Goal: Transaction & Acquisition: Obtain resource

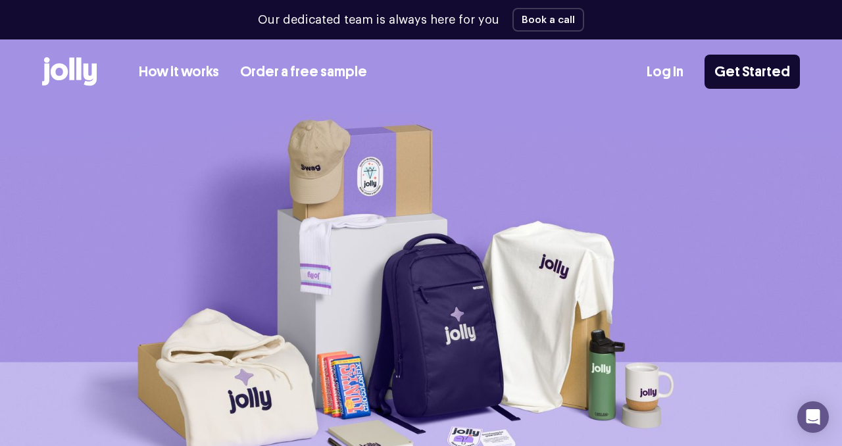
click at [264, 67] on link "Order a free sample" at bounding box center [303, 72] width 127 height 22
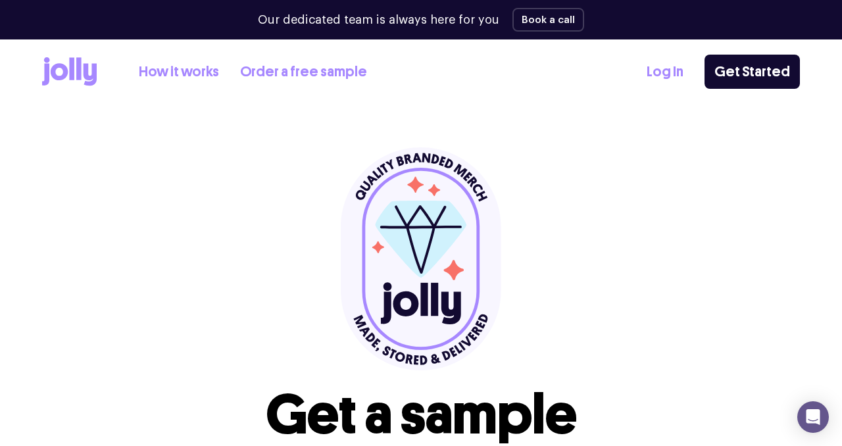
click at [592, 105] on div "How it works Order a free sample Log In Get Started" at bounding box center [421, 72] width 842 height 66
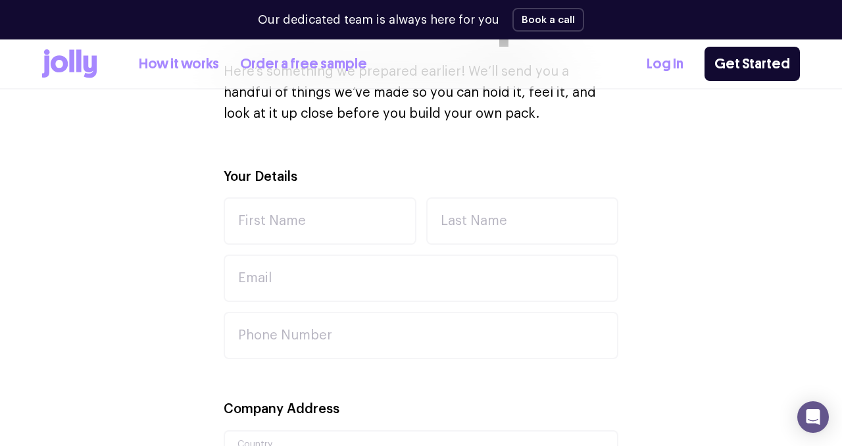
scroll to position [395, 0]
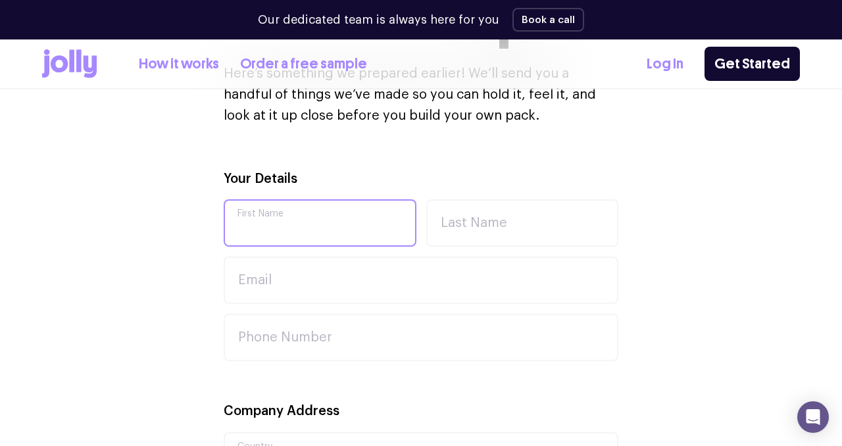
click at [272, 232] on input "First Name" at bounding box center [320, 222] width 193 height 47
type input "[PERSON_NAME]"
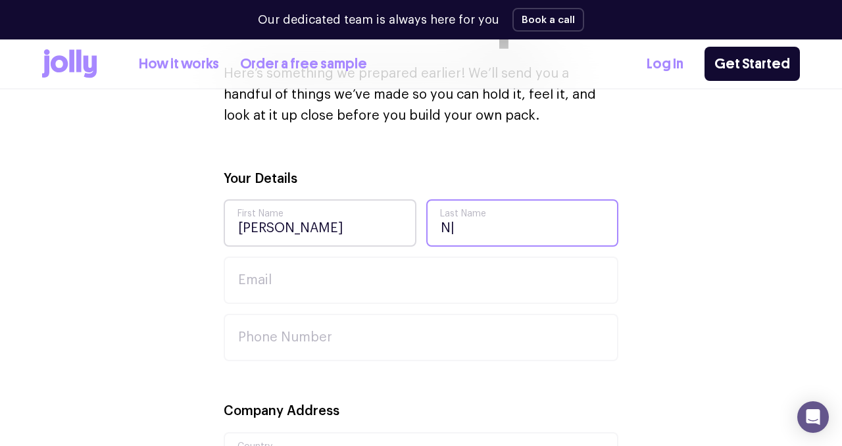
type input "N"
type input "[PERSON_NAME]"
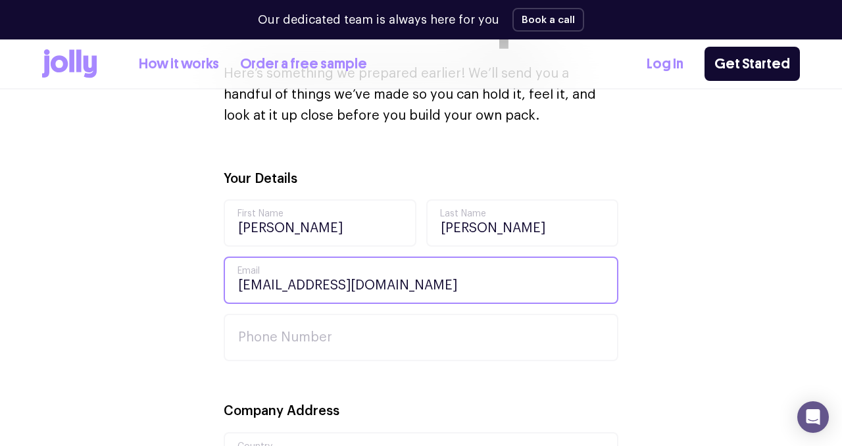
type input "[EMAIL_ADDRESS][DOMAIN_NAME]"
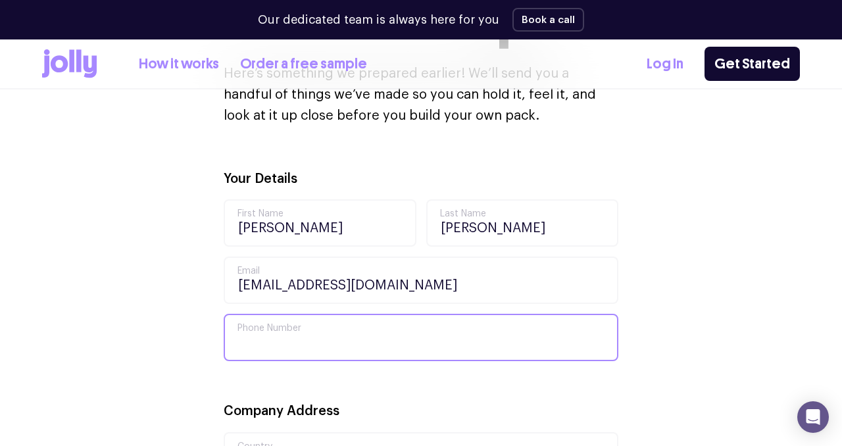
click at [274, 343] on input "Phone Number" at bounding box center [421, 337] width 395 height 47
type input "0421720656"
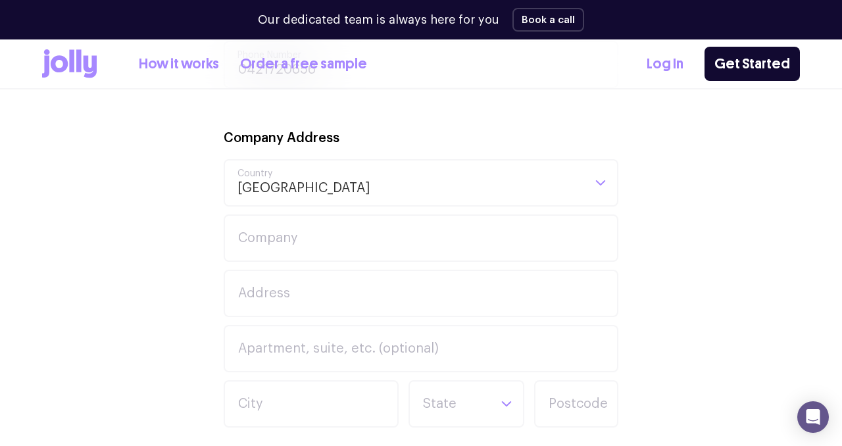
scroll to position [684, 0]
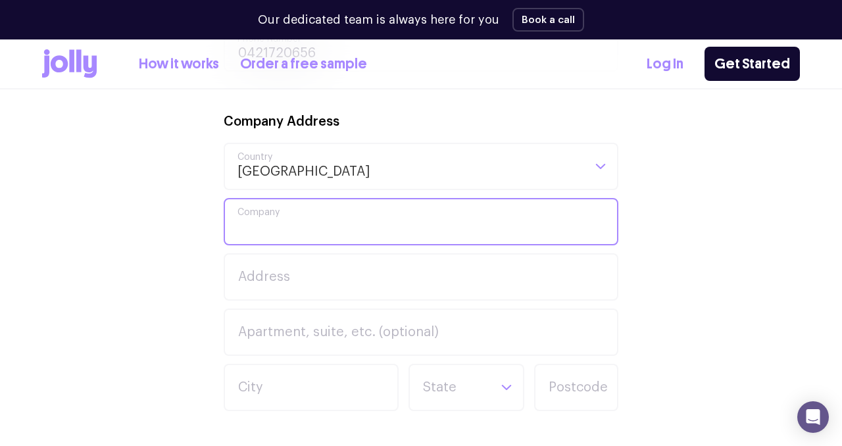
click at [313, 224] on input "Company" at bounding box center [421, 221] width 395 height 47
type input "Bucks Earthworks Pty Ltd"
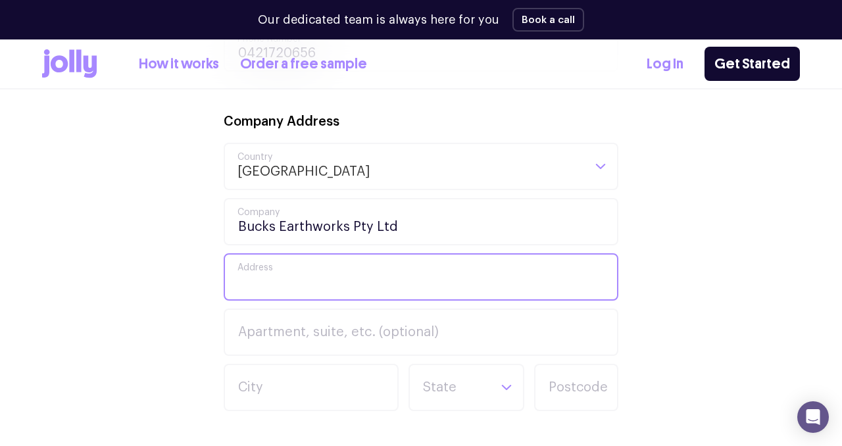
click at [266, 274] on input "Address" at bounding box center [421, 276] width 395 height 47
type input "1"
type input "[STREET_ADDRESS]"
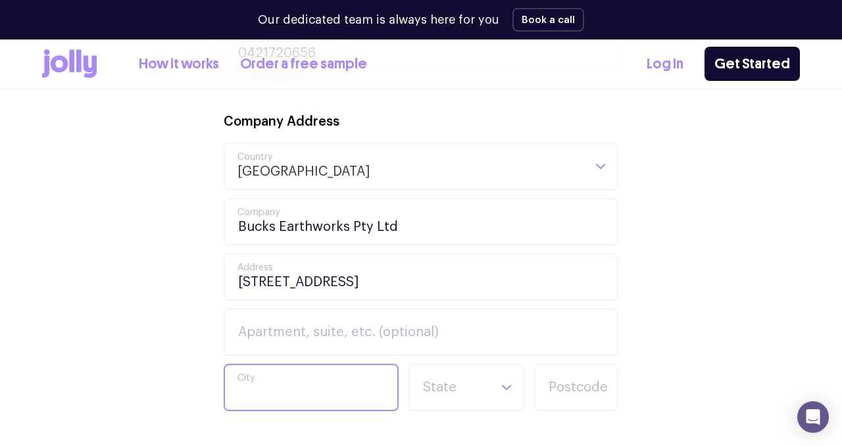
click at [278, 384] on input "City" at bounding box center [311, 387] width 175 height 47
type input "[PERSON_NAME]"
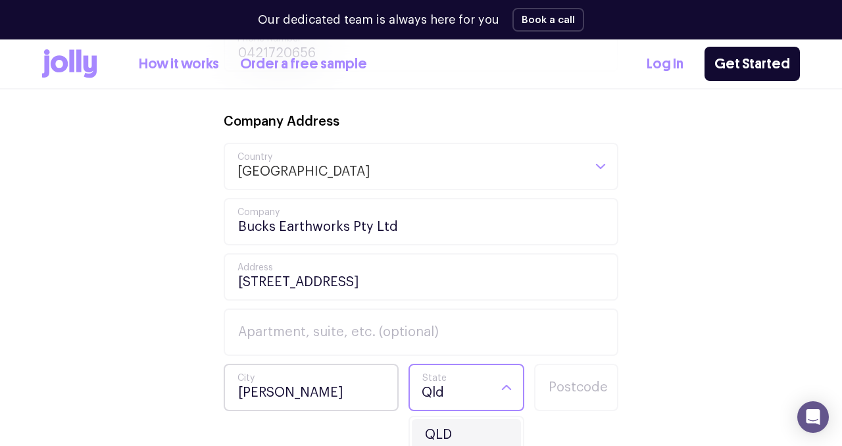
type input "Qld"
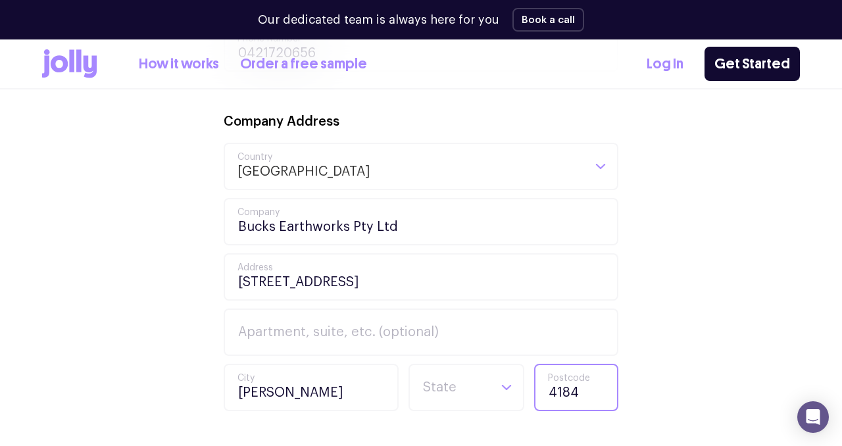
type input "4184"
click at [670, 246] on div "Your Details [PERSON_NAME] First Name [PERSON_NAME] Last Name [EMAIL_ADDRESS][D…" at bounding box center [421, 309] width 758 height 861
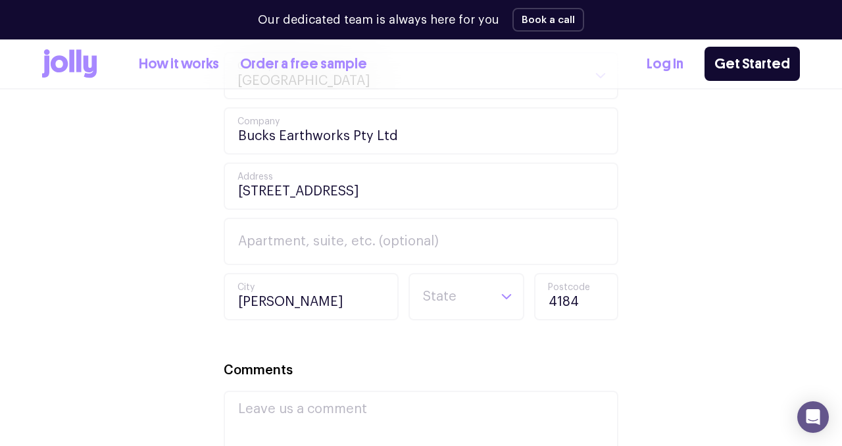
scroll to position [789, 0]
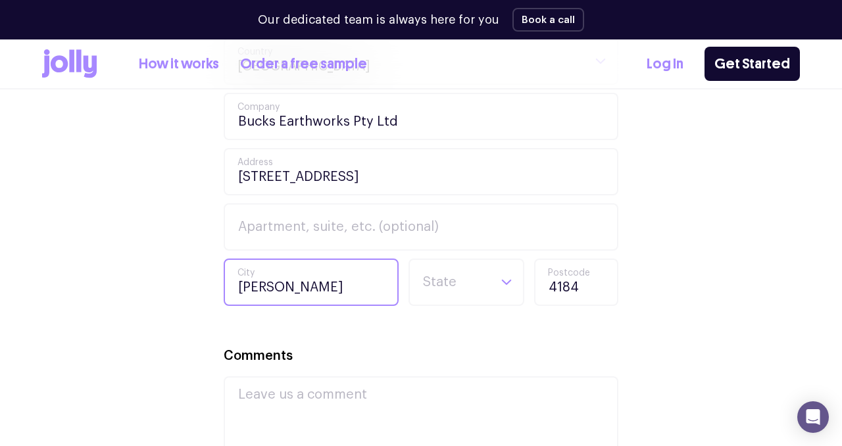
click at [320, 282] on input "[PERSON_NAME]" at bounding box center [311, 282] width 175 height 47
type input "[PERSON_NAME][GEOGRAPHIC_DATA]"
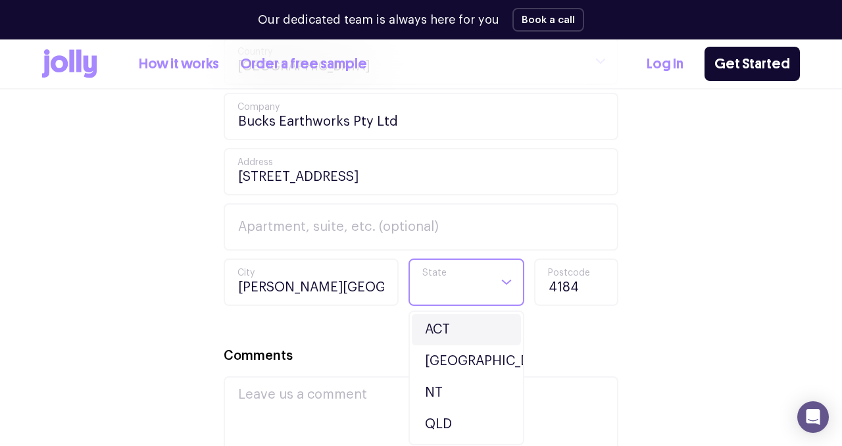
click at [504, 282] on icon "Search for option" at bounding box center [507, 281] width 9 height 3
click at [444, 417] on li "QLD" at bounding box center [466, 425] width 109 height 32
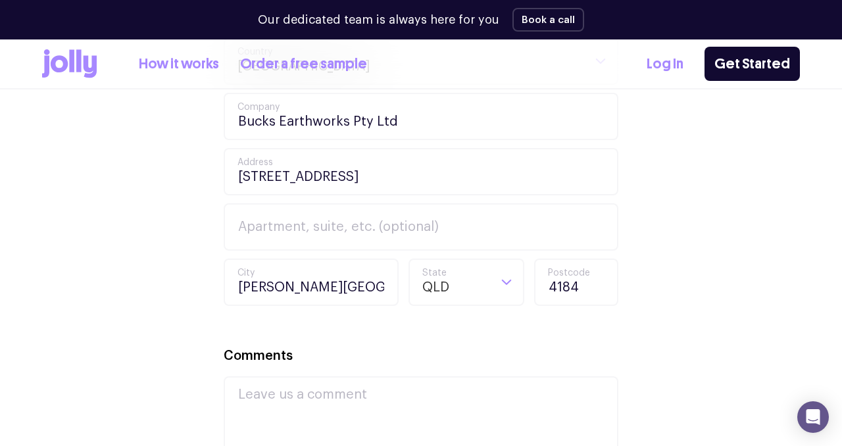
click at [400, 353] on div "Comments" at bounding box center [421, 406] width 395 height 123
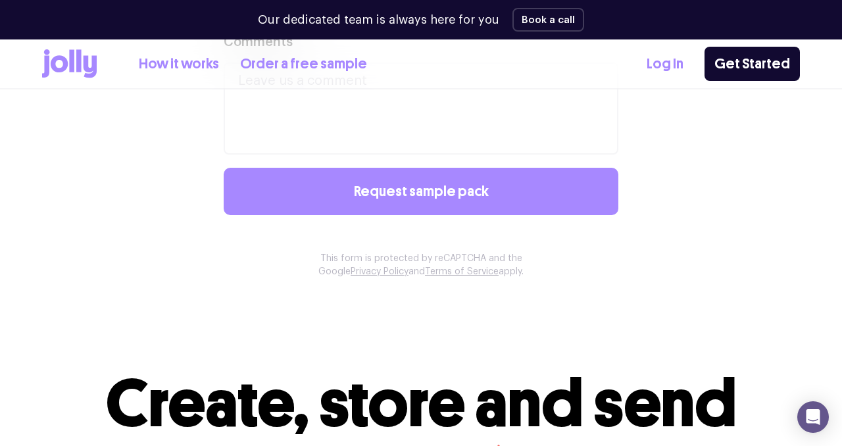
scroll to position [1105, 0]
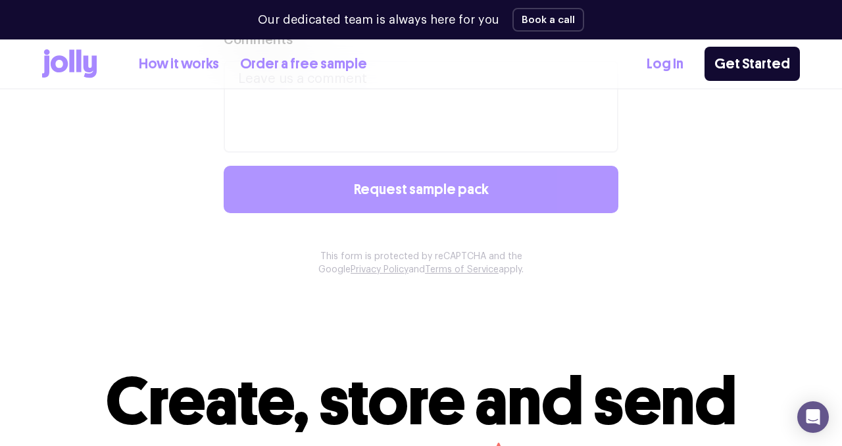
click at [379, 203] on button "Request sample pack" at bounding box center [421, 189] width 395 height 47
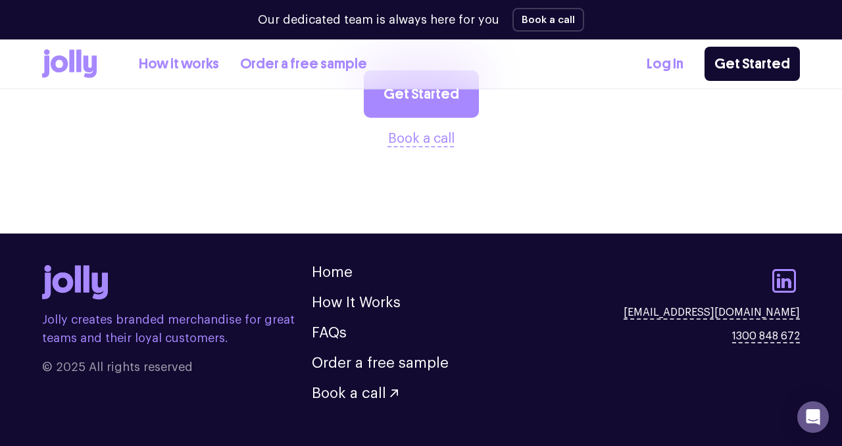
scroll to position [711, 0]
